Goal: Transaction & Acquisition: Purchase product/service

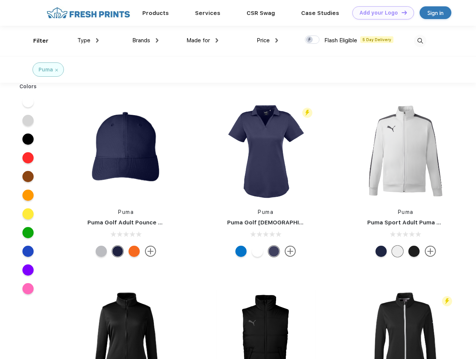
click at [380, 13] on link "Add your Logo Design Tool" at bounding box center [383, 12] width 62 height 13
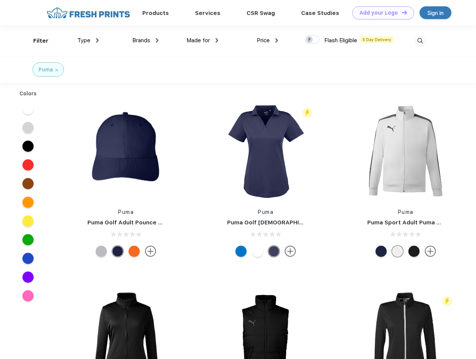
click at [0, 0] on div "Design Tool" at bounding box center [0, 0] width 0 height 0
click at [401, 12] on link "Add your Logo Design Tool" at bounding box center [383, 12] width 62 height 13
click at [36, 41] on div "Filter" at bounding box center [40, 41] width 15 height 9
click at [88, 40] on span "Type" at bounding box center [83, 40] width 13 height 7
click at [145, 40] on span "Brands" at bounding box center [141, 40] width 18 height 7
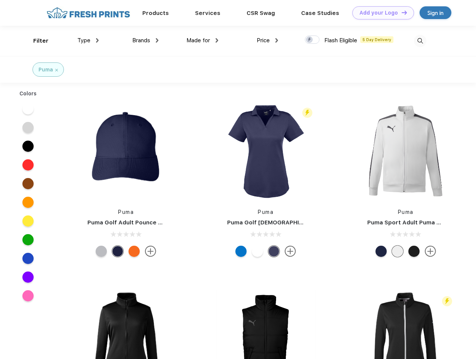
click at [202, 40] on span "Made for" at bounding box center [198, 40] width 24 height 7
click at [267, 40] on span "Price" at bounding box center [263, 40] width 13 height 7
click at [312, 40] on div at bounding box center [312, 39] width 15 height 8
click at [310, 40] on input "checkbox" at bounding box center [307, 37] width 5 height 5
click at [420, 41] on img at bounding box center [420, 41] width 12 height 12
